Goal: Task Accomplishment & Management: Manage account settings

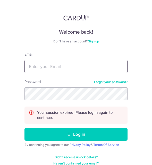
type input "[EMAIL_ADDRESS][DOMAIN_NAME]"
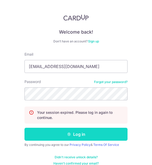
click at [56, 137] on button "Log in" at bounding box center [76, 134] width 103 height 13
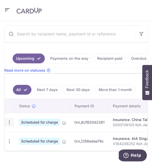
click at [10, 123] on icon "button" at bounding box center [9, 122] width 5 height 5
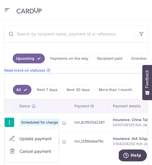
click at [27, 148] on span "Cancel payment" at bounding box center [37, 151] width 35 height 6
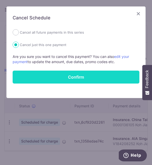
click at [59, 75] on button "Confirm" at bounding box center [76, 76] width 127 height 13
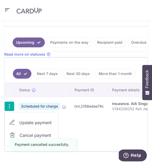
click at [27, 134] on span "Cancel payment" at bounding box center [37, 135] width 35 height 6
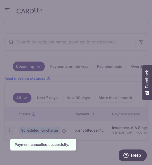
scroll to position [123, 0]
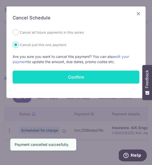
click at [66, 77] on button "Confirm" at bounding box center [76, 76] width 127 height 13
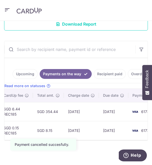
scroll to position [0, 255]
